Goal: Find specific page/section: Find specific page/section

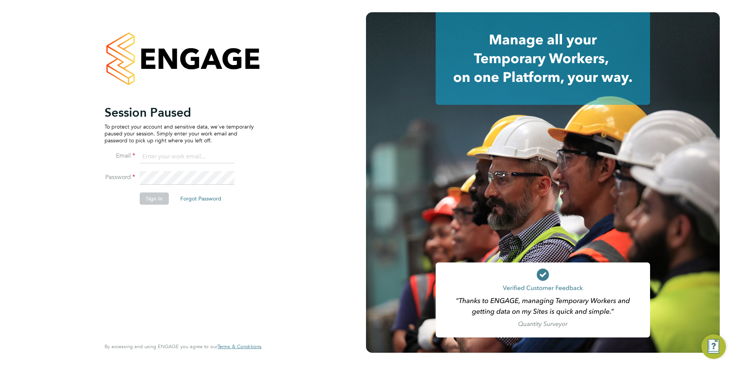
type input "emma@carbonrecruitment.co.uk"
click at [155, 202] on button "Sign In" at bounding box center [154, 199] width 29 height 12
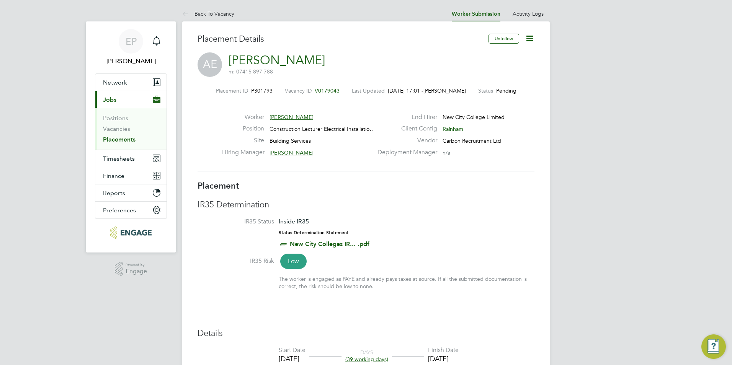
click at [133, 100] on button "Current page: Jobs" at bounding box center [130, 99] width 71 height 17
click at [199, 15] on link "Back To Vacancy" at bounding box center [208, 13] width 52 height 7
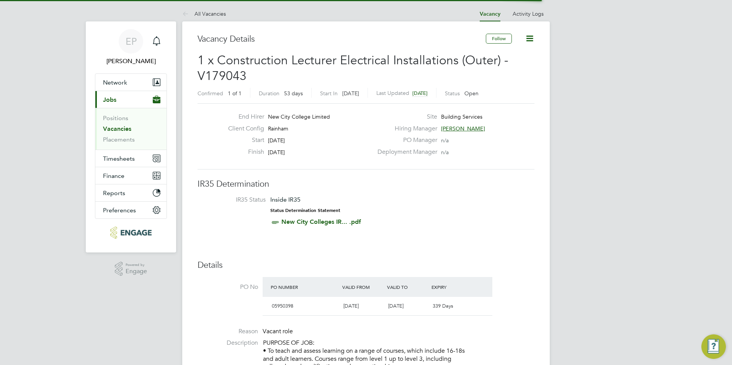
scroll to position [13, 72]
